Goal: Task Accomplishment & Management: Use online tool/utility

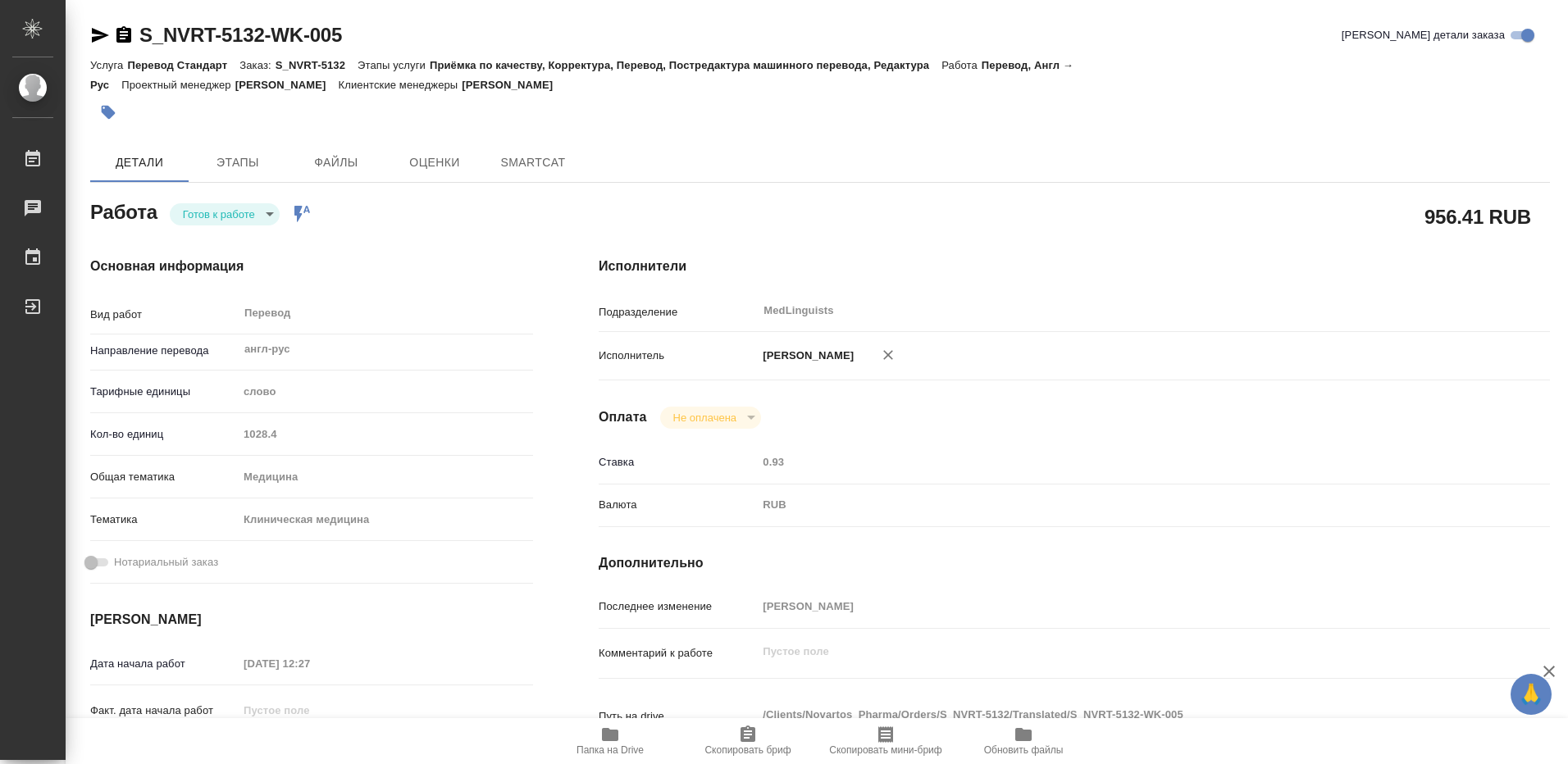
type textarea "x"
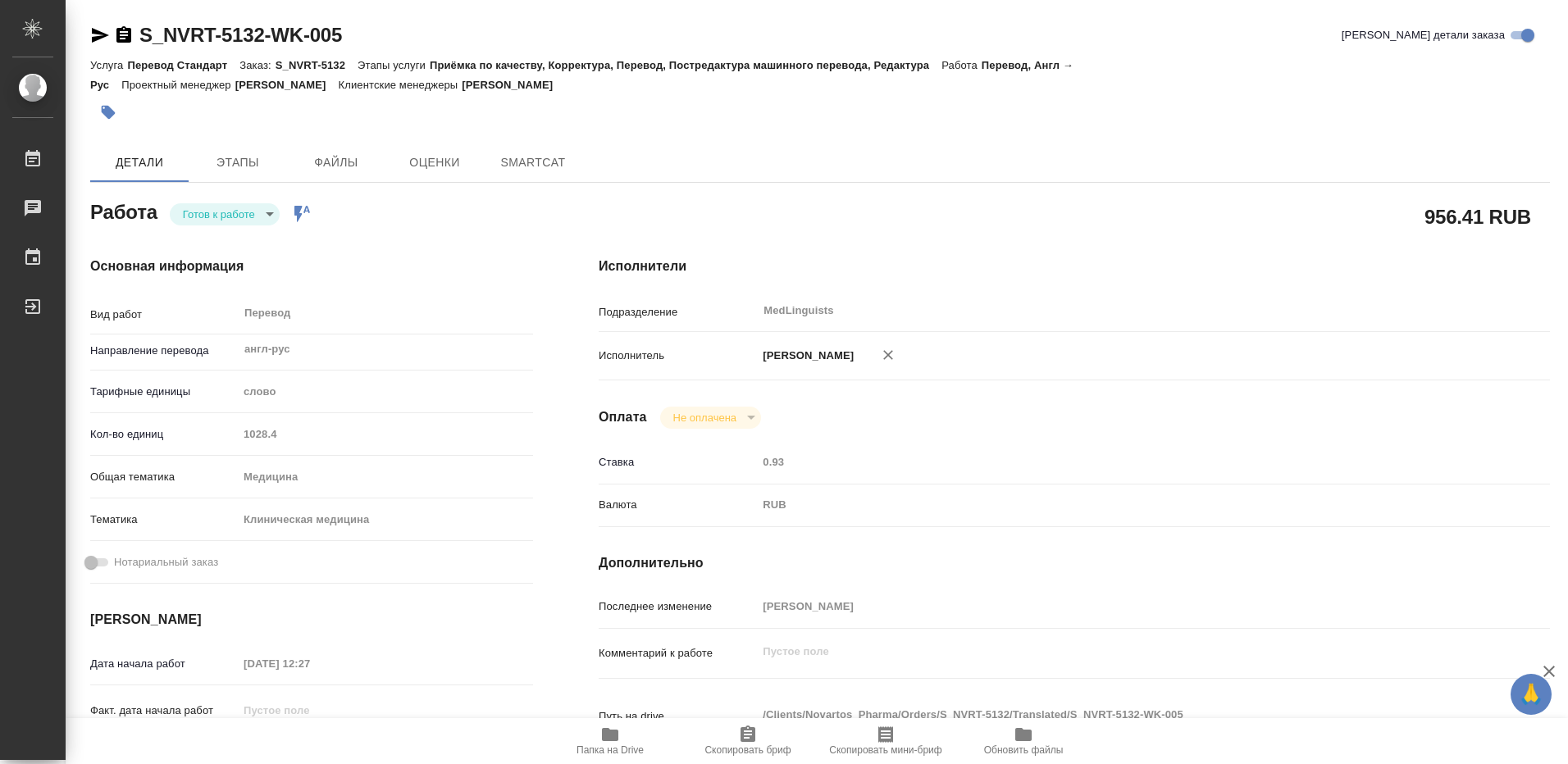
type textarea "x"
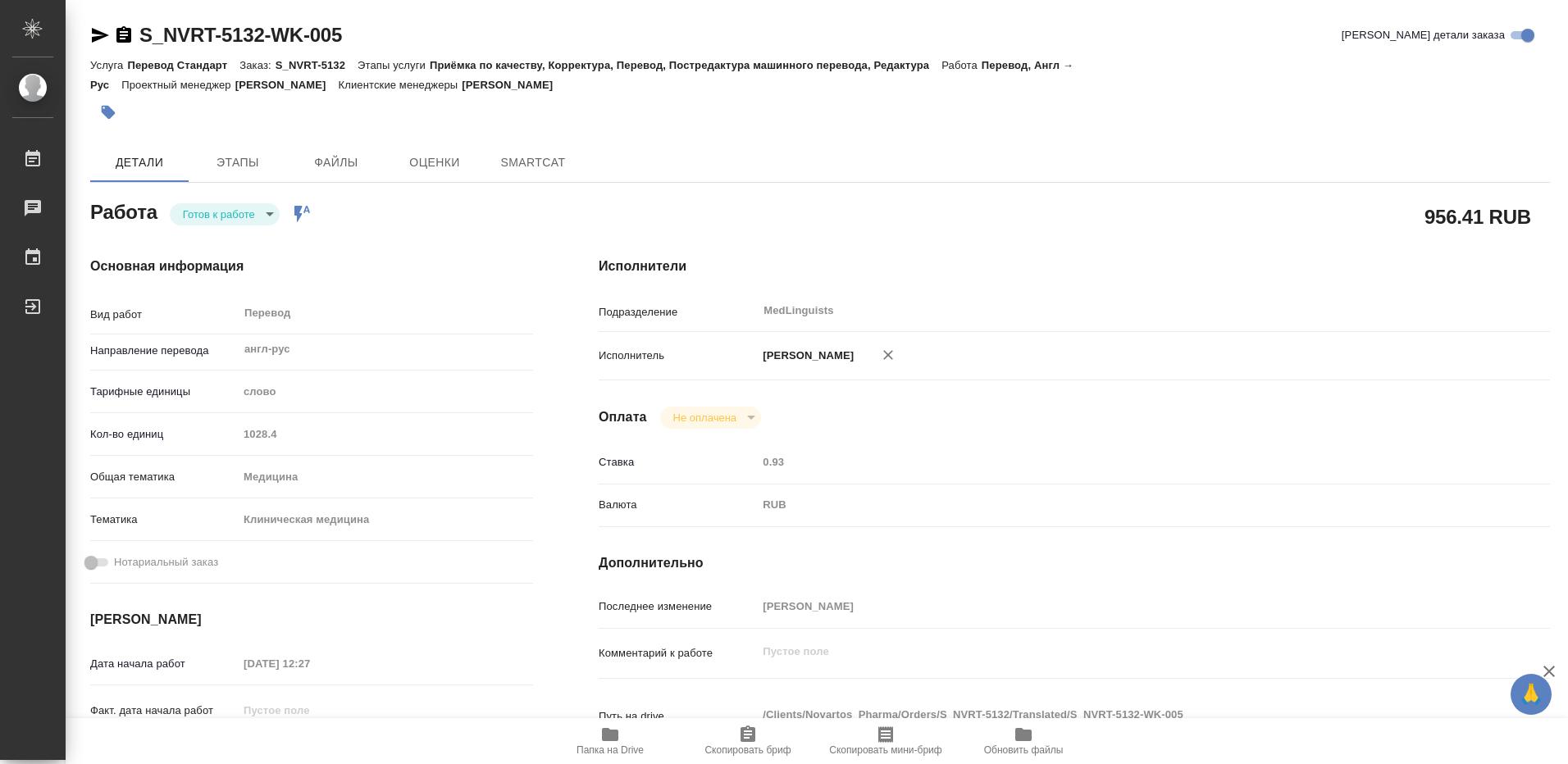
type textarea "x"
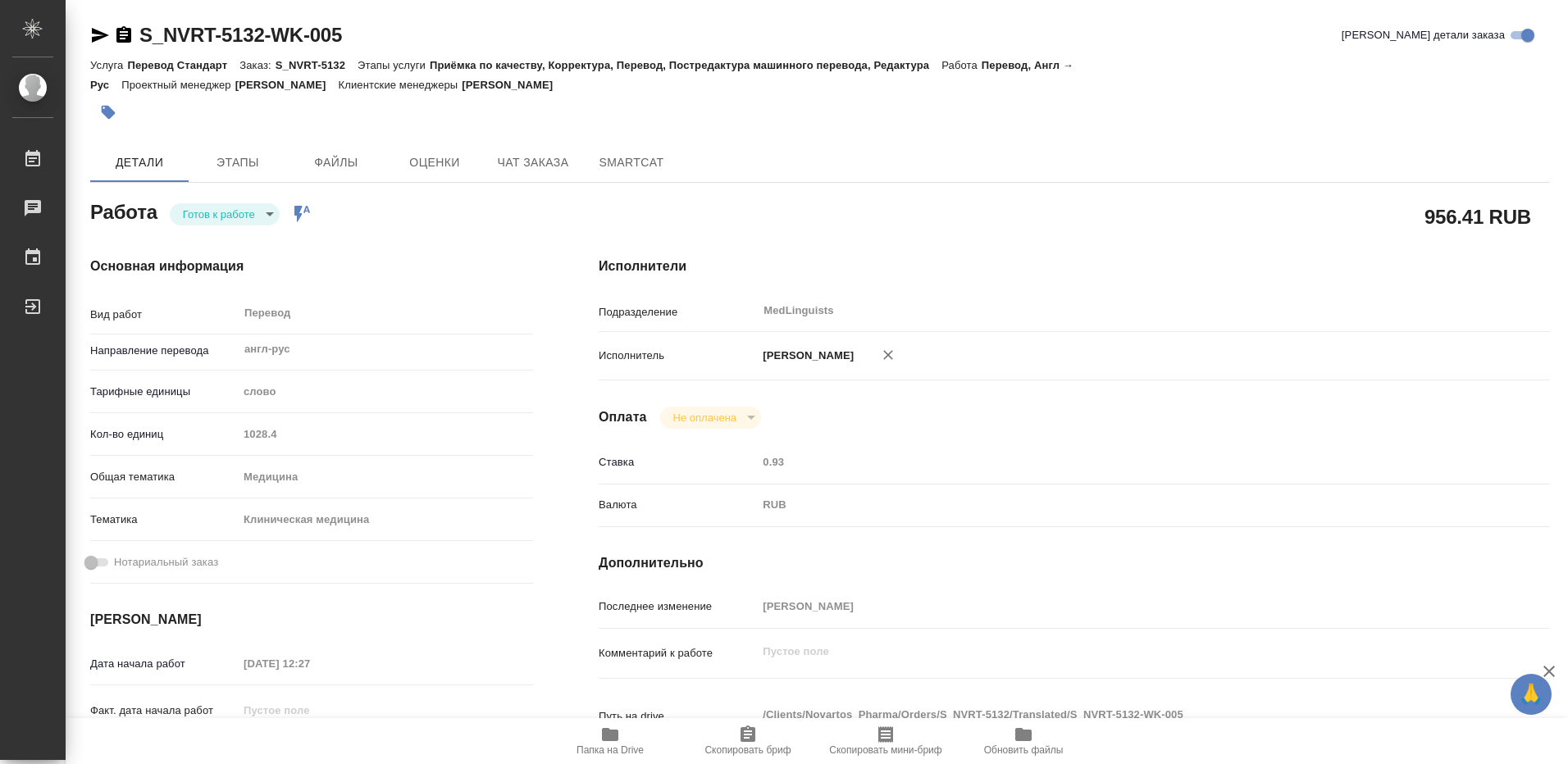
type textarea "x"
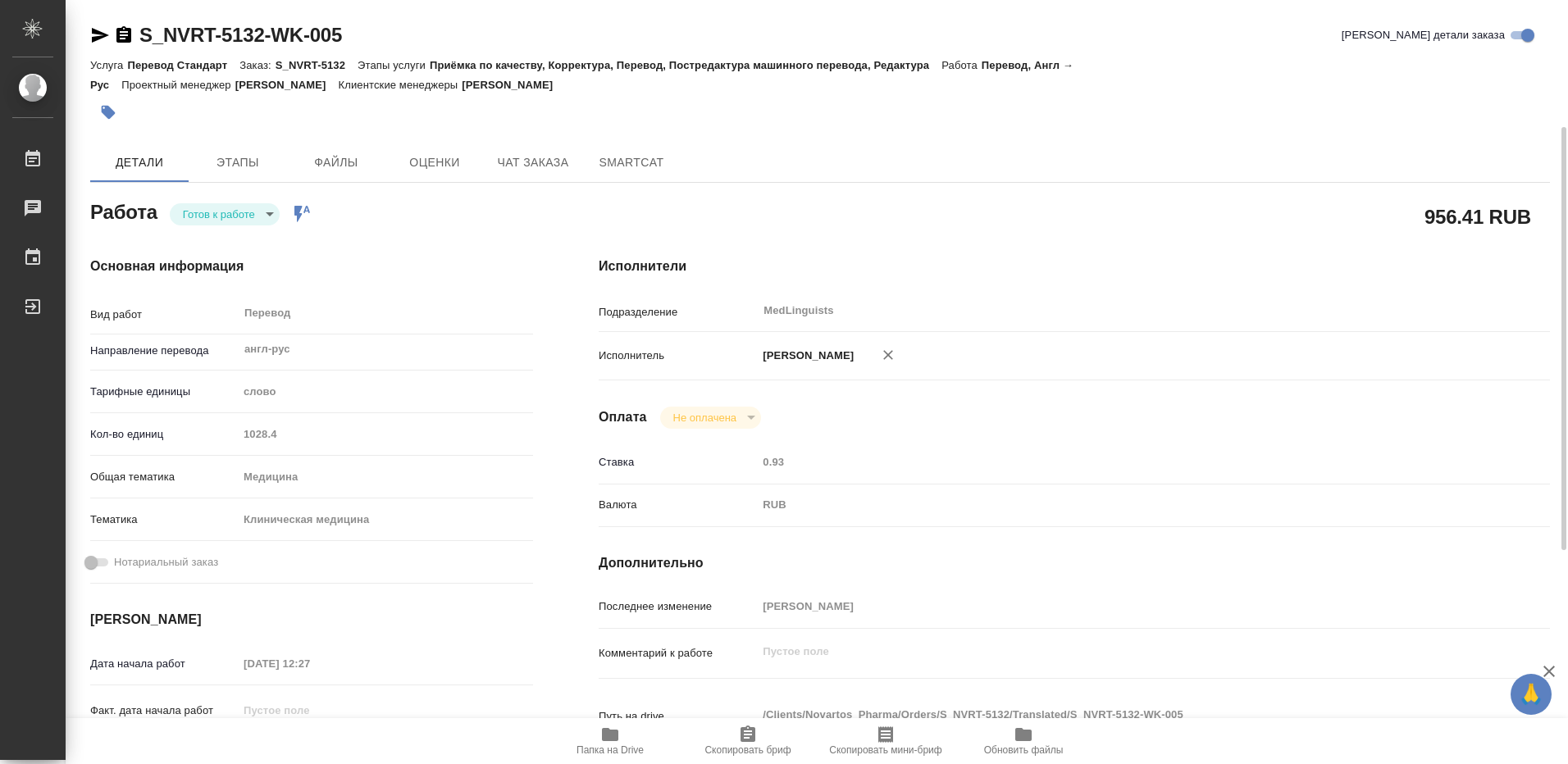
scroll to position [82, 0]
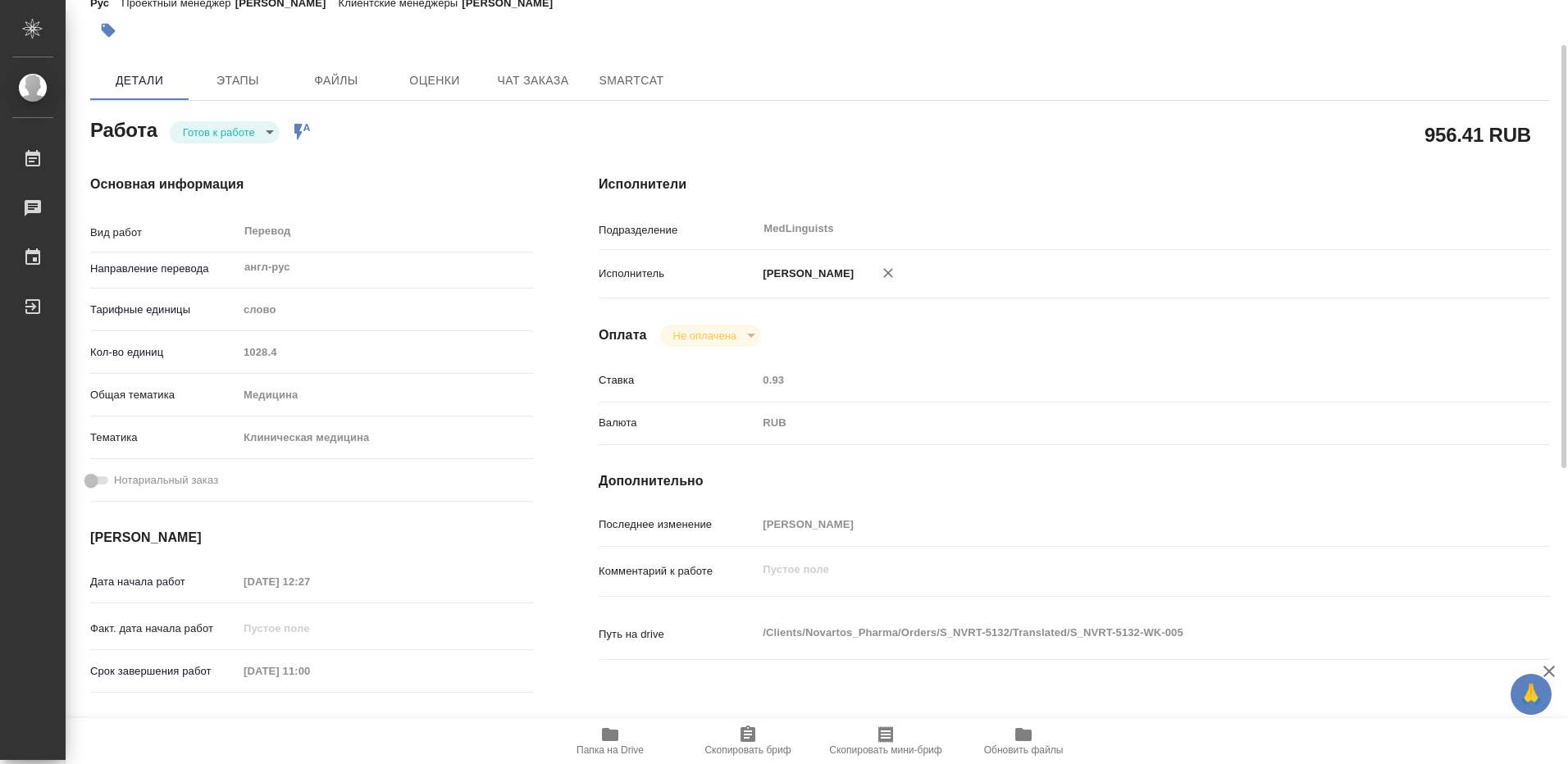
type textarea "x"
